Goal: Use online tool/utility: Utilize a website feature to perform a specific function

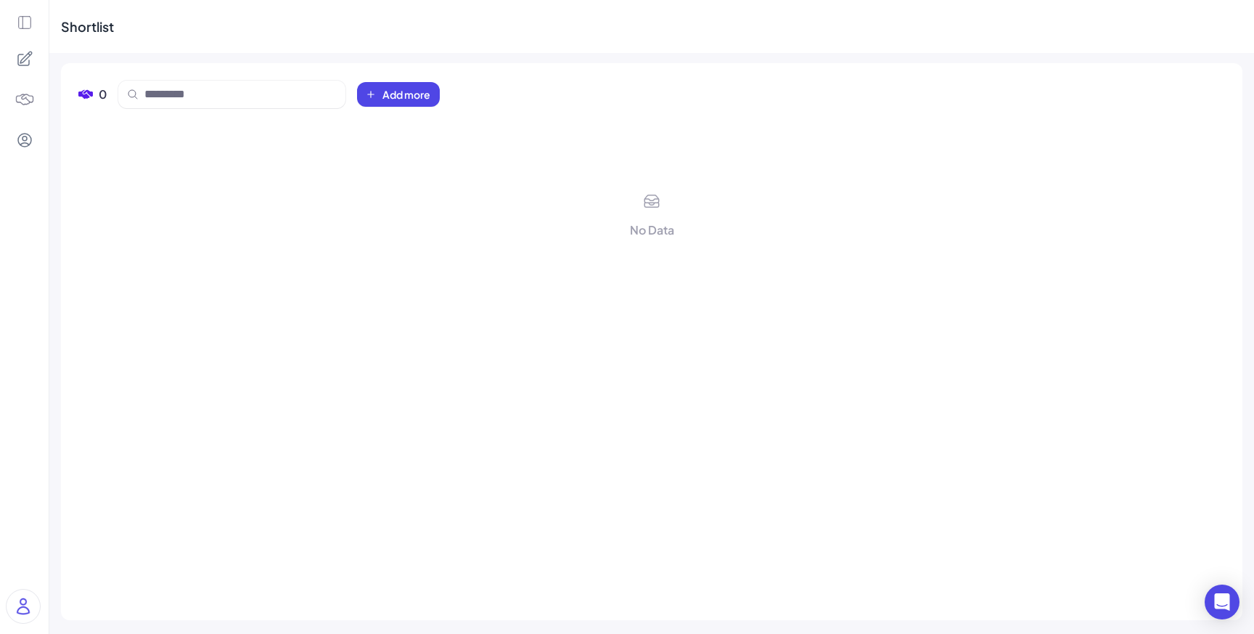
click at [21, 52] on icon at bounding box center [24, 58] width 17 height 17
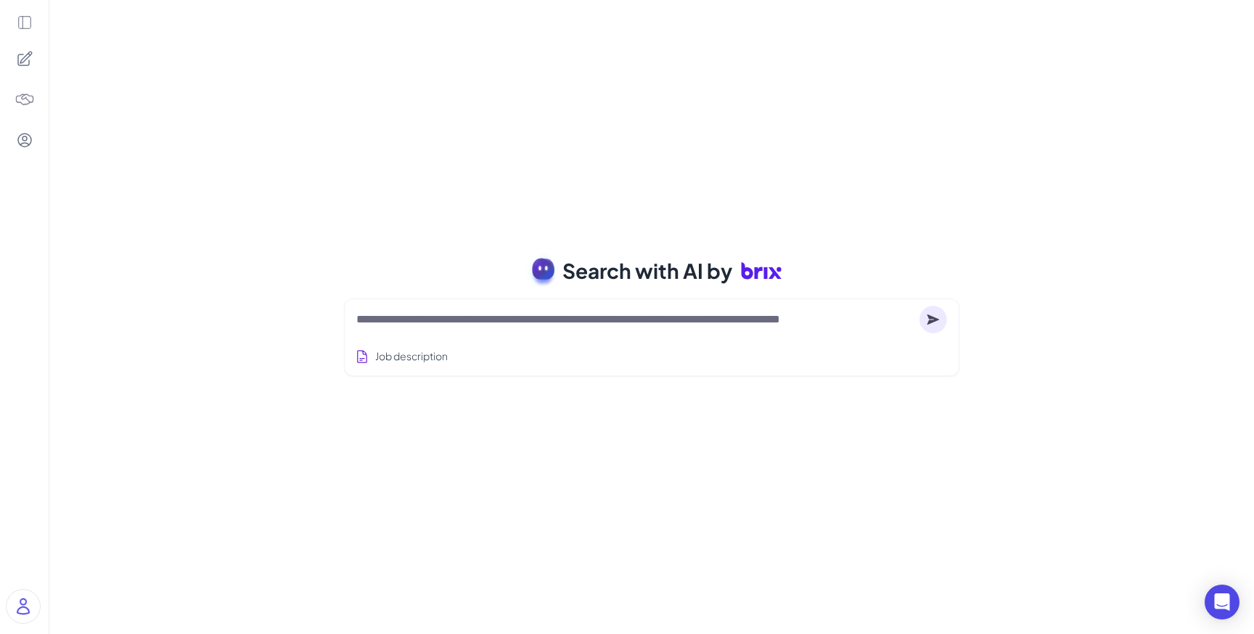
click at [23, 28] on icon at bounding box center [25, 23] width 16 height 16
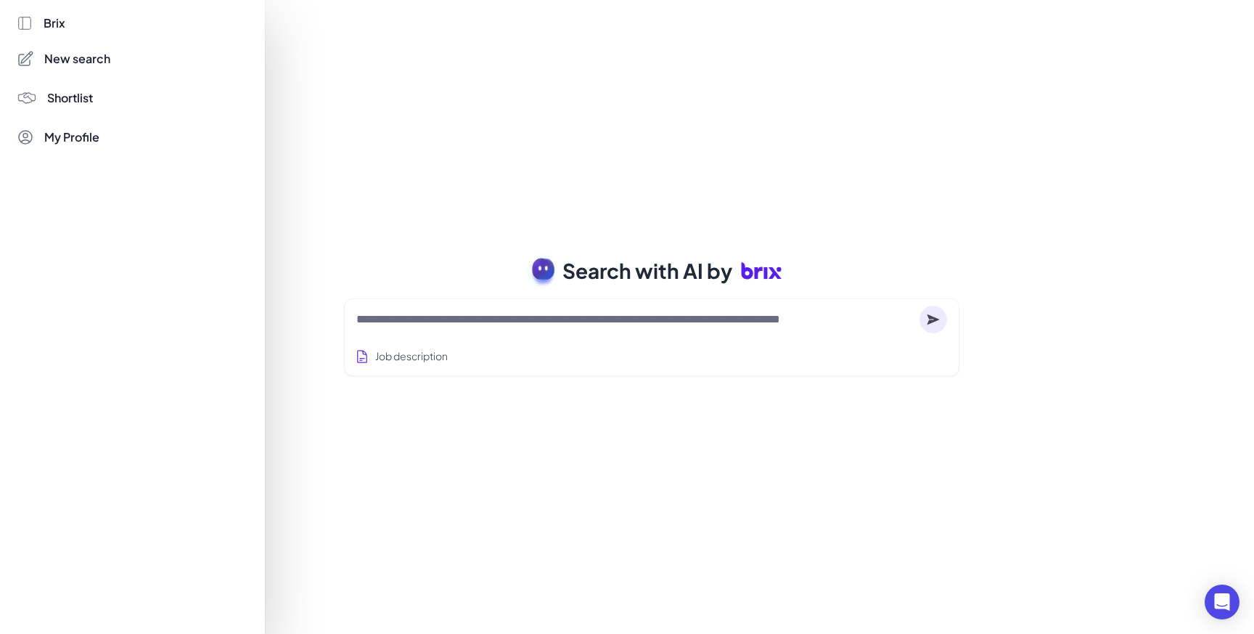
click at [364, 128] on div at bounding box center [627, 317] width 1254 height 634
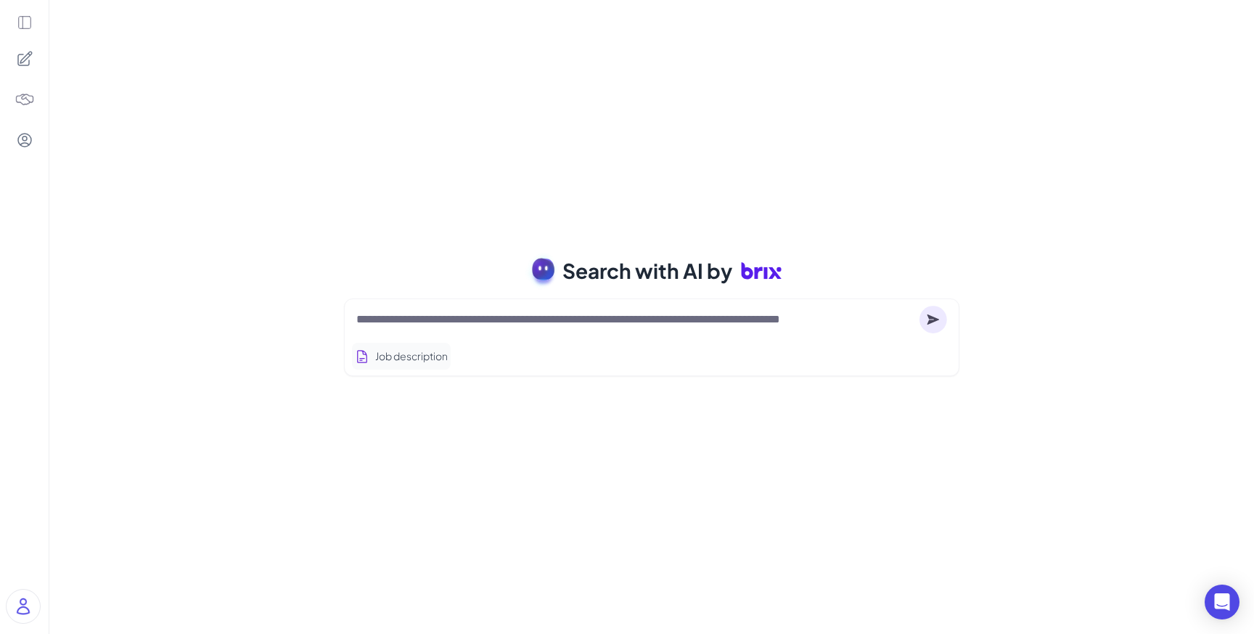
click at [419, 362] on button "Job description" at bounding box center [401, 356] width 99 height 27
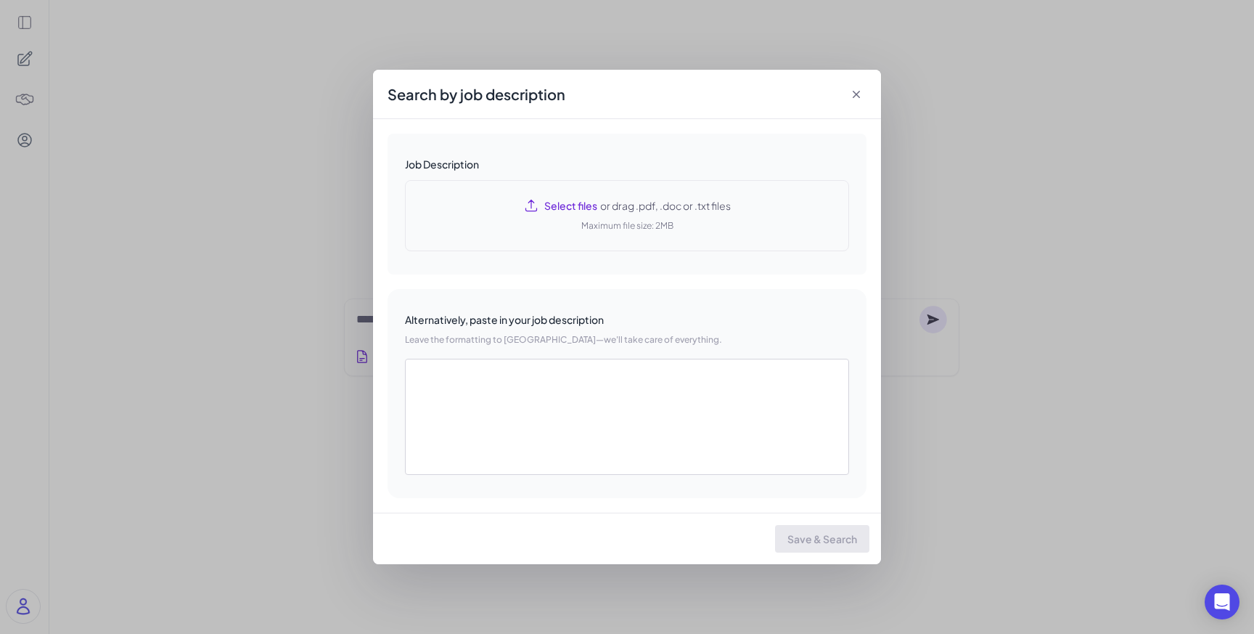
click at [513, 212] on div "Select files or drag .pdf, .doc or .txt files Maximum file size: 2MB" at bounding box center [627, 215] width 444 height 71
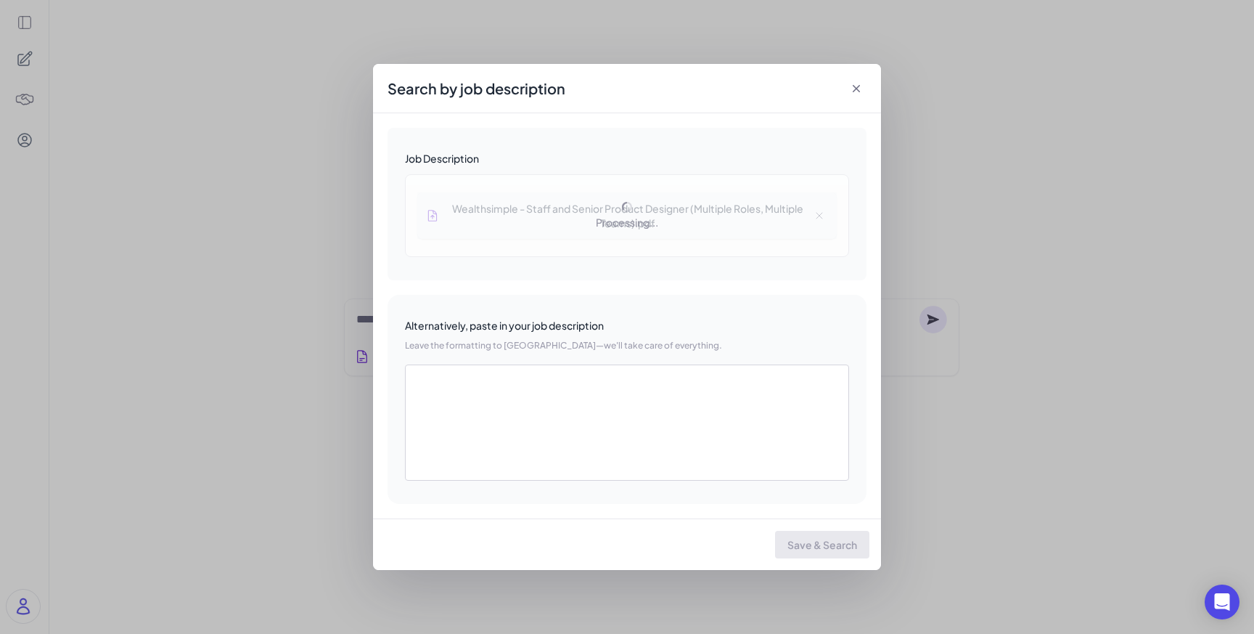
type textarea "**********"
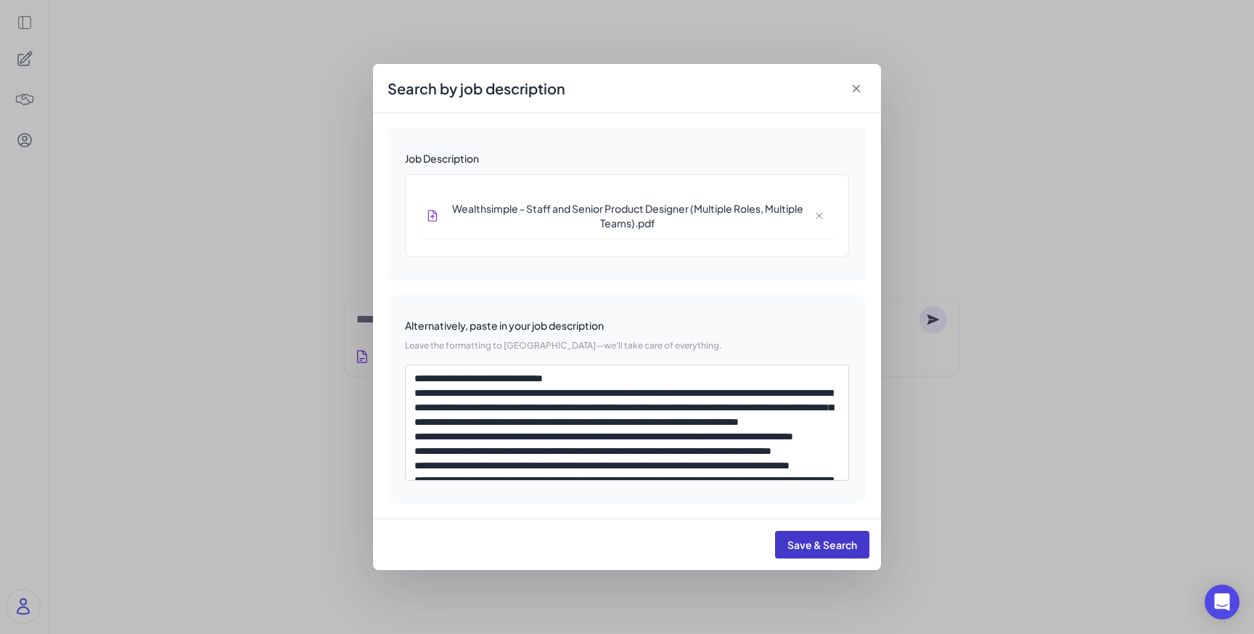
click at [803, 542] on span "Save & Search" at bounding box center [822, 544] width 70 height 13
